Goal: Find specific page/section: Find specific page/section

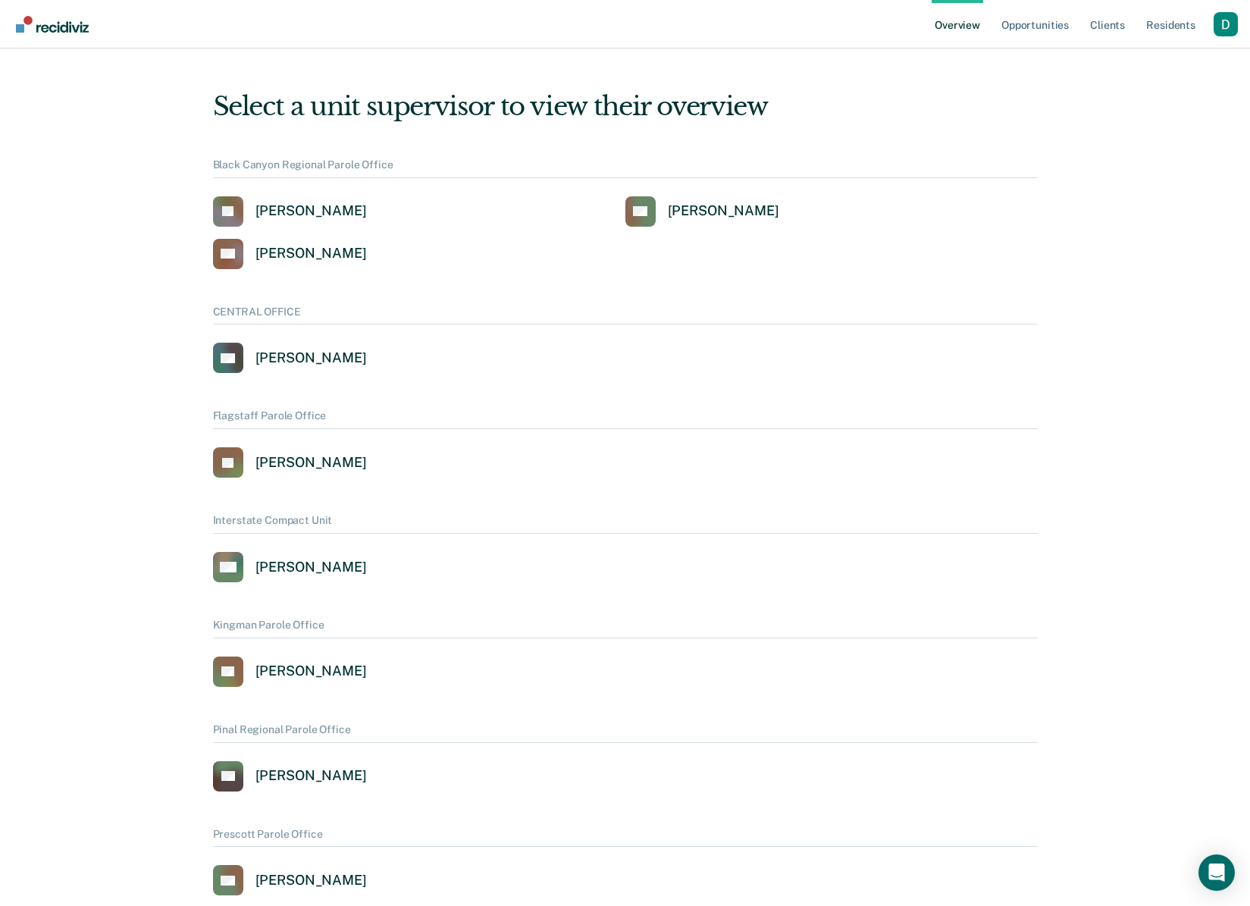
click at [1234, 25] on div "Profile dropdown button" at bounding box center [1226, 24] width 24 height 24
click at [1179, 55] on link "Profile" at bounding box center [1165, 61] width 122 height 13
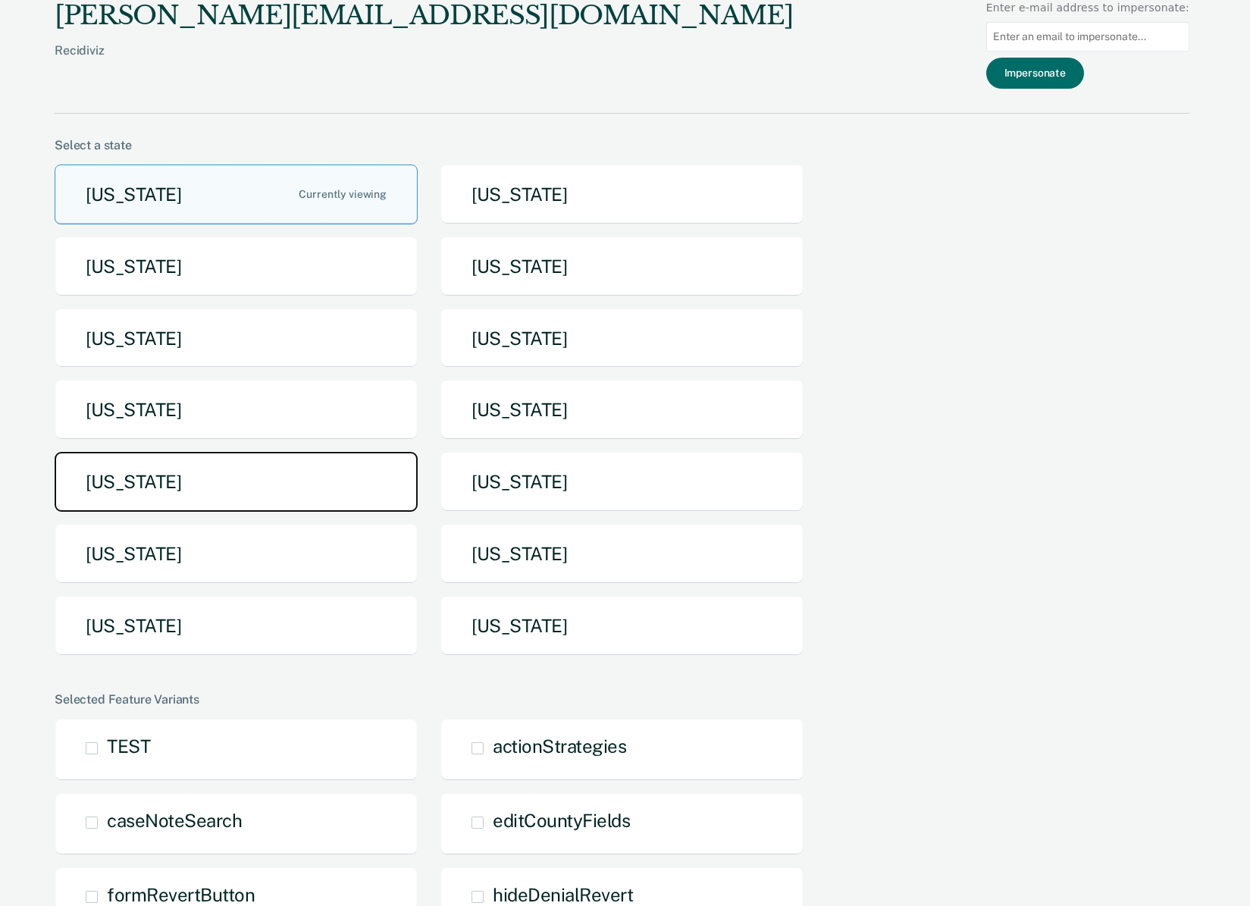
click at [268, 482] on button "[US_STATE]" at bounding box center [236, 482] width 363 height 60
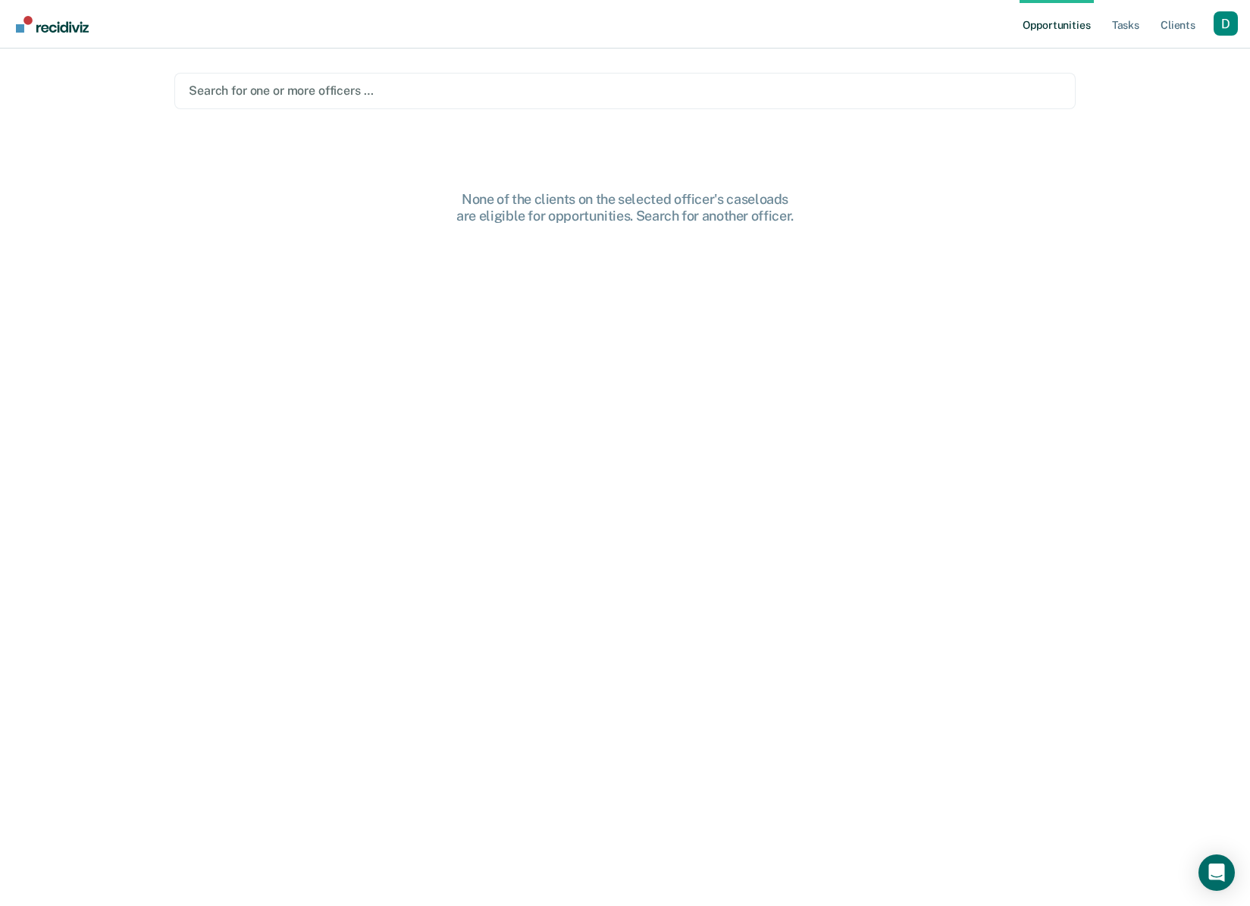
click at [408, 74] on div "Search for one or more officers …" at bounding box center [624, 91] width 901 height 36
